Goal: Task Accomplishment & Management: Manage account settings

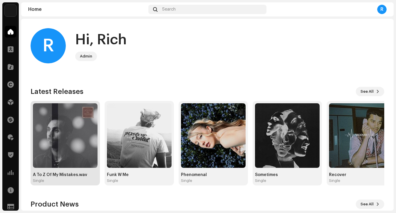
click at [47, 127] on img at bounding box center [65, 135] width 65 height 65
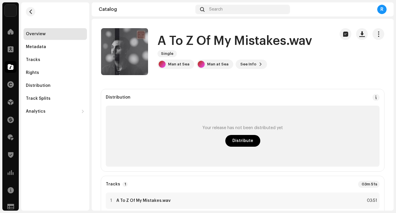
click at [378, 35] on button "button" at bounding box center [379, 34] width 12 height 12
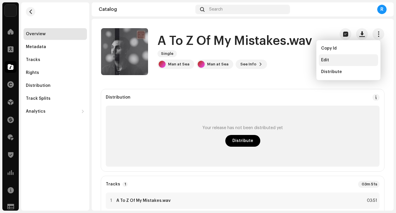
click at [338, 58] on div "Edit" at bounding box center [348, 60] width 55 height 5
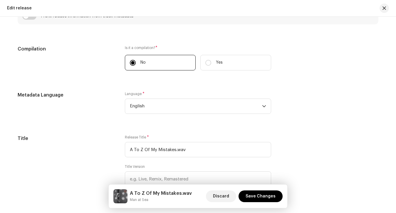
scroll to position [423, 0]
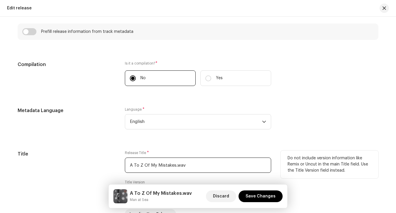
click at [189, 166] on input "A To Z Of My Mistakes.wav" at bounding box center [198, 165] width 146 height 15
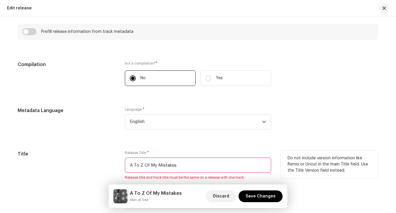
click at [189, 166] on input "A To Z Of My Mistakes" at bounding box center [198, 165] width 146 height 15
type input "A To Z Of My Mistakes"
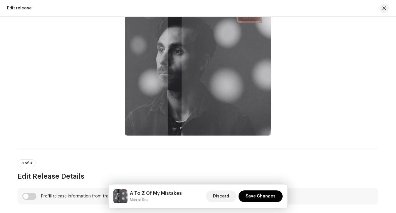
scroll to position [27, 0]
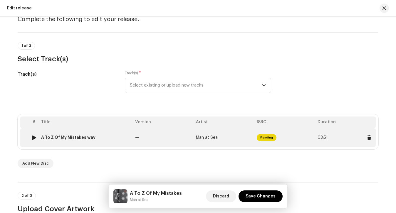
click at [102, 136] on div "A To Z Of My Mistakes.wav" at bounding box center [85, 137] width 89 height 5
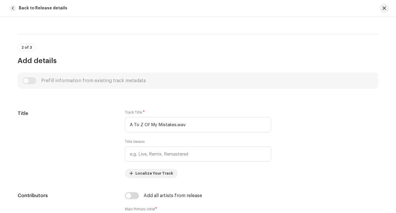
scroll to position [180, 0]
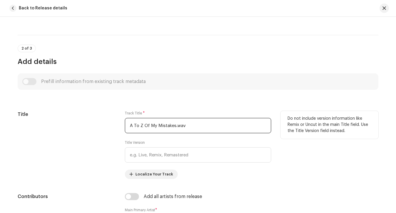
click at [158, 122] on input "A To Z Of My Mistakes.wav" at bounding box center [198, 125] width 146 height 15
paste input "text"
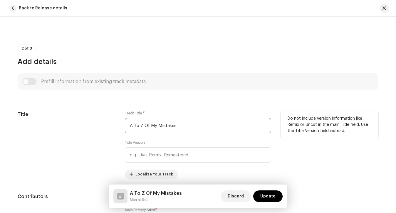
type input "A To Z Of My Mistakes"
click at [101, 129] on div "Title" at bounding box center [67, 145] width 98 height 68
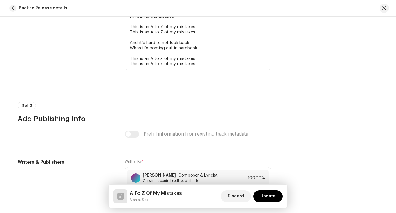
scroll to position [1370, 0]
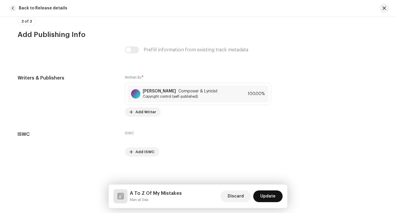
click at [266, 198] on span "Update" at bounding box center [267, 197] width 15 height 12
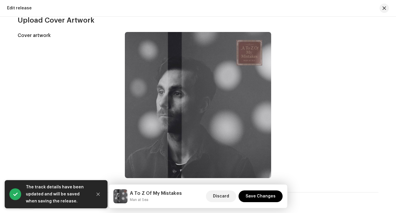
scroll to position [443, 0]
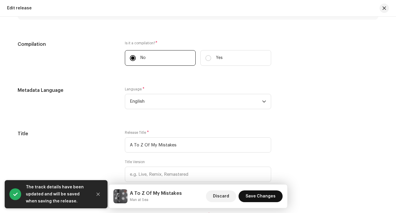
click at [265, 197] on span "Save Changes" at bounding box center [261, 197] width 30 height 12
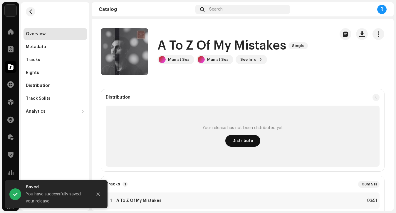
click at [239, 138] on span "Distribute" at bounding box center [242, 141] width 21 height 12
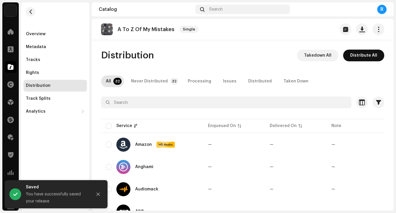
click at [360, 58] on span "Distribute All" at bounding box center [363, 56] width 27 height 12
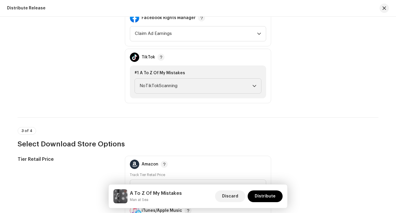
scroll to position [963, 0]
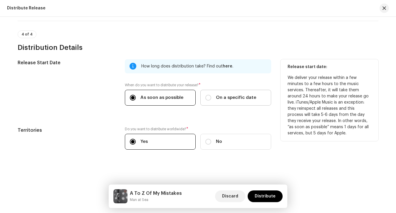
click at [234, 103] on label "On a specific date" at bounding box center [235, 98] width 71 height 16
click at [211, 101] on input "On a specific date" at bounding box center [208, 98] width 6 height 6
radio input "true"
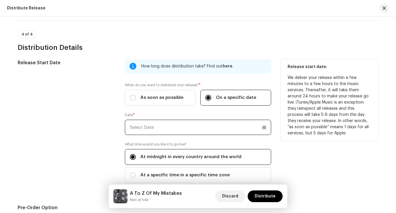
click at [223, 121] on input "text" at bounding box center [198, 127] width 146 height 15
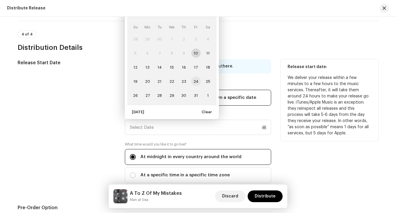
click at [194, 82] on span "24" at bounding box center [195, 81] width 9 height 9
type input "[DATE]"
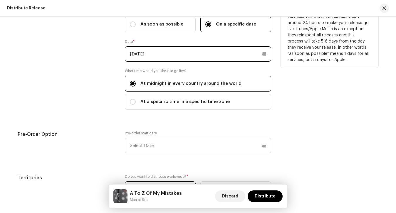
scroll to position [1036, 0]
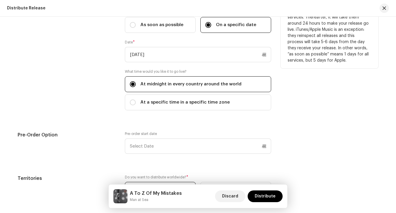
click at [186, 136] on div "Pre-order start date" at bounding box center [198, 143] width 146 height 22
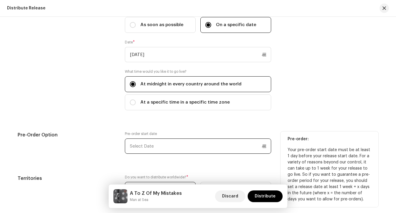
click at [186, 147] on input "text" at bounding box center [198, 146] width 146 height 15
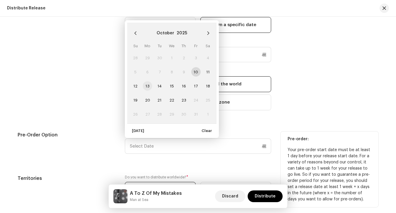
click at [145, 87] on span "13" at bounding box center [147, 85] width 9 height 9
type input "[DATE]"
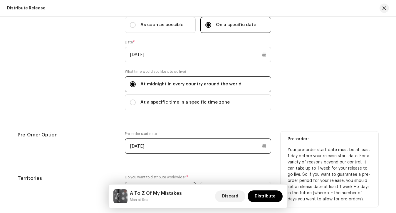
scroll to position [1084, 0]
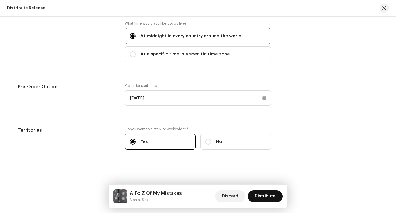
click at [261, 194] on span "Distribute" at bounding box center [265, 197] width 21 height 12
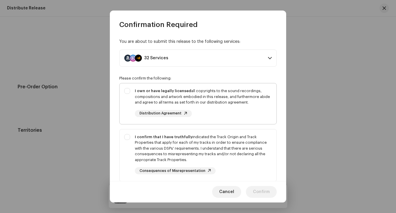
click at [214, 110] on div "I own or have legally licensed all copyrights to the sound recordings, composit…" at bounding box center [203, 102] width 137 height 29
checkbox input "true"
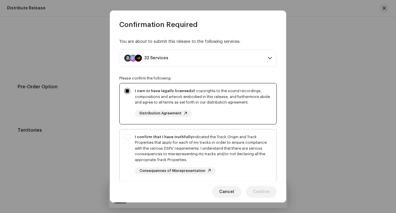
click at [214, 140] on div "I confirm that I have truthfully indicated the Track Origin and Track Propertie…" at bounding box center [203, 148] width 137 height 29
checkbox input "true"
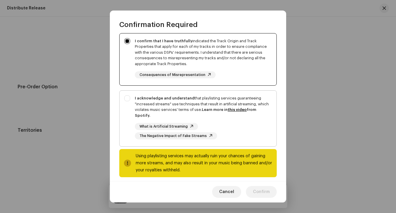
click at [143, 100] on div "I acknowledge and understand that playlisting services guaranteeing "increased …" at bounding box center [203, 106] width 137 height 23
checkbox input "true"
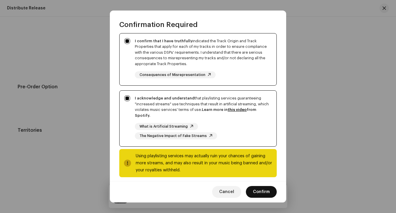
click at [264, 189] on span "Confirm" at bounding box center [261, 192] width 17 height 12
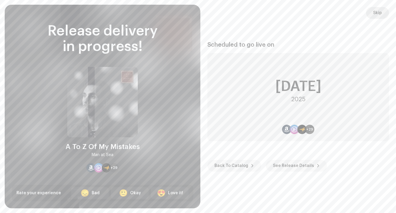
click at [369, 11] on button "Skip" at bounding box center [377, 13] width 23 height 12
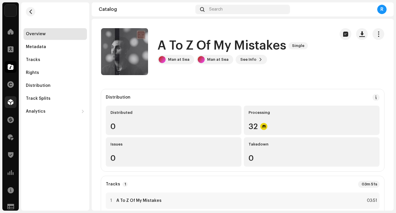
click at [10, 103] on span at bounding box center [11, 102] width 6 height 5
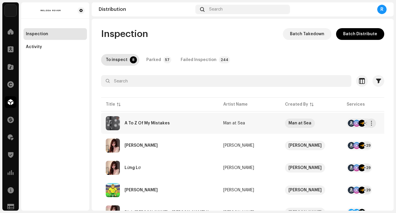
click at [188, 120] on td "A To Z Of My Mistakes" at bounding box center [160, 123] width 118 height 21
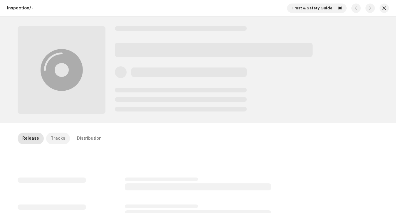
click at [55, 136] on div "Tracks" at bounding box center [58, 139] width 14 height 12
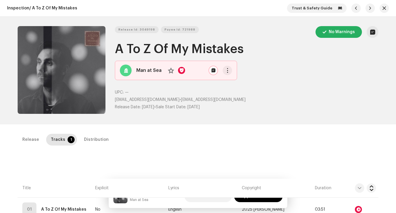
click at [387, 5] on div "Inspection / A To Z Of My Mistakes Trust & Safety Guide" at bounding box center [198, 8] width 396 height 17
click at [383, 7] on span "button" at bounding box center [384, 8] width 4 height 5
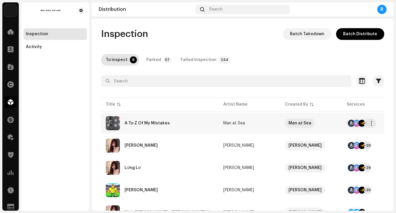
click at [163, 131] on td "A To Z Of My Mistakes" at bounding box center [160, 123] width 118 height 21
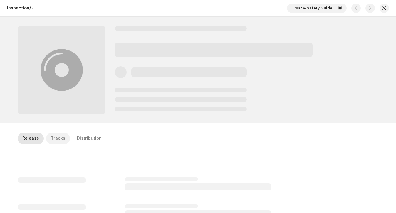
click at [52, 142] on div "Tracks" at bounding box center [58, 139] width 14 height 12
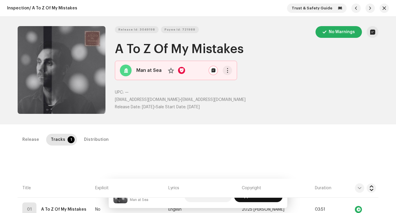
click at [256, 201] on span "Approve release" at bounding box center [258, 197] width 34 height 12
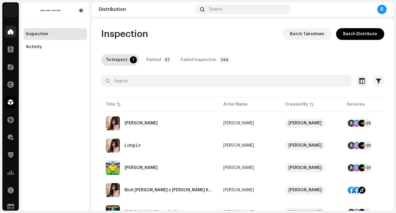
click at [13, 30] on span at bounding box center [11, 31] width 6 height 5
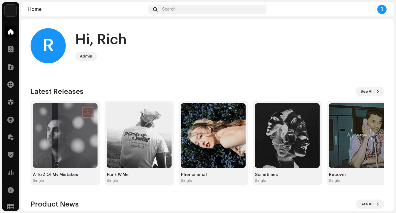
click at [19, 172] on div "Melody Mover Home Clients Catalog Rights Distribution Finance Royalties Trust &…" at bounding box center [198, 106] width 396 height 213
click at [9, 174] on span at bounding box center [11, 172] width 6 height 5
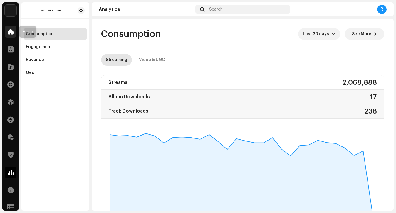
click at [6, 35] on div at bounding box center [11, 32] width 12 height 12
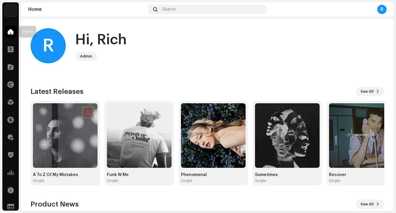
click at [8, 33] on span at bounding box center [11, 31] width 6 height 5
click at [9, 52] on div at bounding box center [11, 49] width 12 height 12
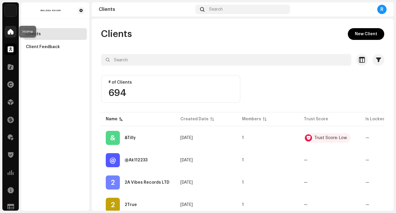
click at [12, 33] on span at bounding box center [11, 31] width 6 height 5
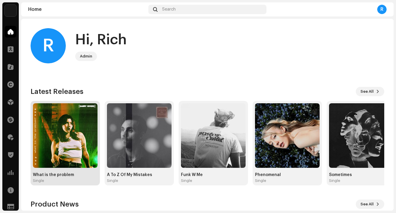
click at [45, 124] on img at bounding box center [65, 135] width 65 height 65
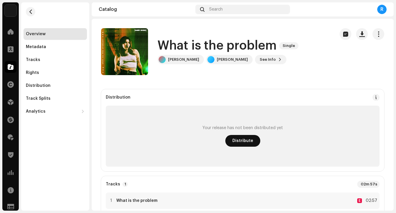
click at [246, 144] on span "Distribute" at bounding box center [242, 141] width 21 height 12
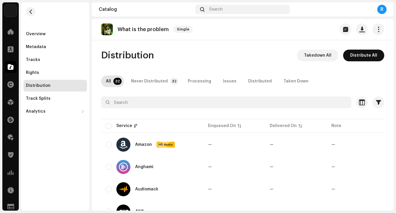
click at [352, 60] on span "Distribute All" at bounding box center [363, 56] width 27 height 12
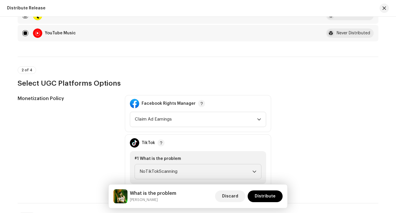
scroll to position [963, 0]
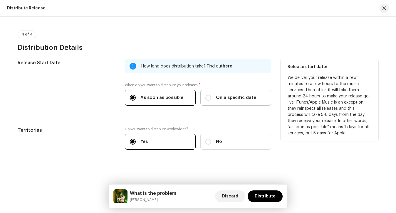
click at [230, 95] on span "On a specific date" at bounding box center [236, 98] width 40 height 6
click at [211, 95] on input "On a specific date" at bounding box center [208, 98] width 6 height 6
radio input "true"
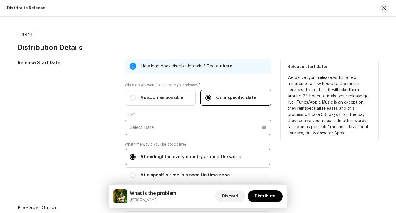
click at [195, 126] on input "text" at bounding box center [198, 127] width 146 height 15
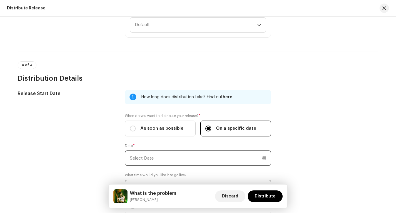
scroll to position [928, 0]
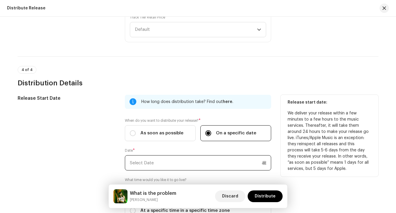
click at [187, 161] on input "text" at bounding box center [198, 162] width 146 height 15
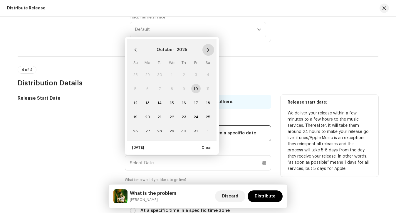
click at [207, 51] on icon "Next Month" at bounding box center [208, 50] width 2 height 4
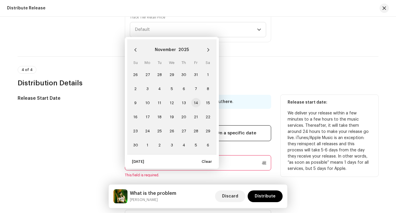
click at [195, 102] on span "14" at bounding box center [195, 102] width 9 height 9
type input "[DATE]"
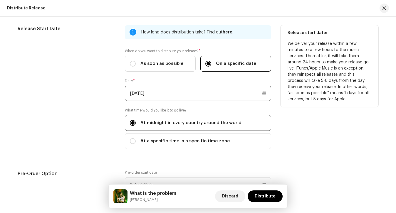
scroll to position [1056, 0]
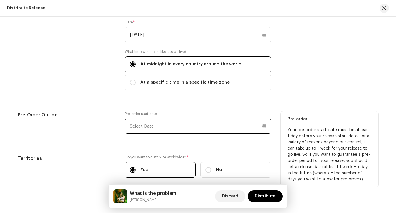
click at [175, 130] on input "text" at bounding box center [198, 126] width 146 height 15
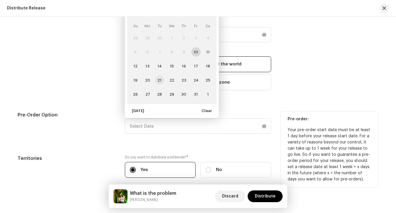
click at [160, 81] on span "21" at bounding box center [159, 79] width 9 height 9
type input "[DATE]"
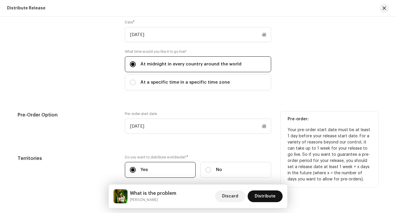
click at [264, 193] on span "Distribute" at bounding box center [265, 197] width 21 height 12
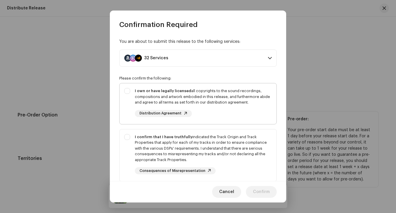
click at [223, 115] on div "I own or have legally licensed all copyrights to the sound recordings, composit…" at bounding box center [203, 102] width 137 height 29
checkbox input "true"
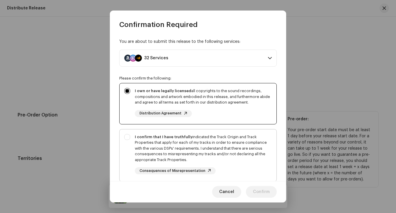
click at [218, 132] on div "I confirm that I have truthfully indicated the Track Origin and Track Propertie…" at bounding box center [198, 155] width 157 height 50
checkbox input "true"
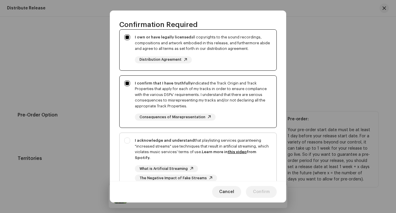
click at [183, 139] on strong "I acknowledge and understand" at bounding box center [165, 141] width 60 height 4
checkbox input "true"
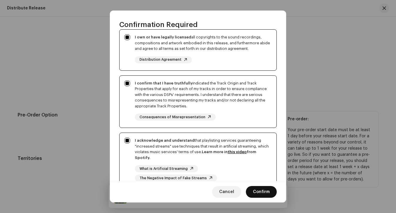
click at [260, 192] on span "Confirm" at bounding box center [261, 192] width 17 height 12
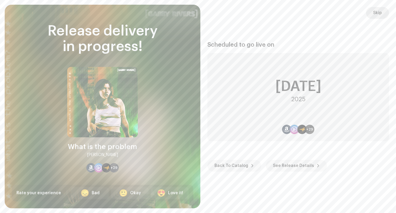
click at [373, 16] on button "Skip" at bounding box center [377, 13] width 23 height 12
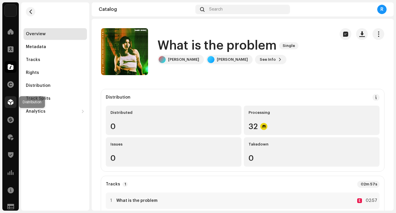
click at [8, 101] on span at bounding box center [11, 102] width 6 height 5
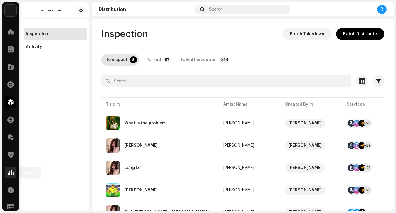
click at [6, 174] on div at bounding box center [11, 173] width 12 height 12
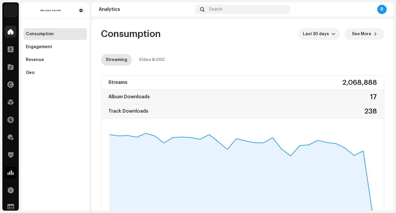
click at [12, 28] on div at bounding box center [11, 32] width 12 height 12
